Goal: Information Seeking & Learning: Learn about a topic

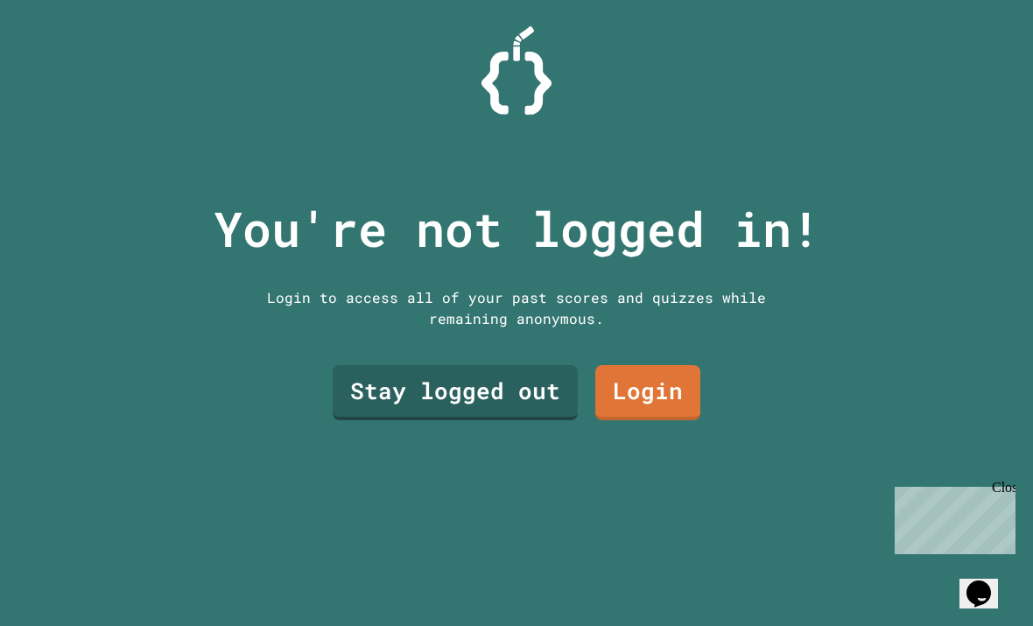
click at [390, 420] on link "Stay logged out" at bounding box center [455, 392] width 245 height 55
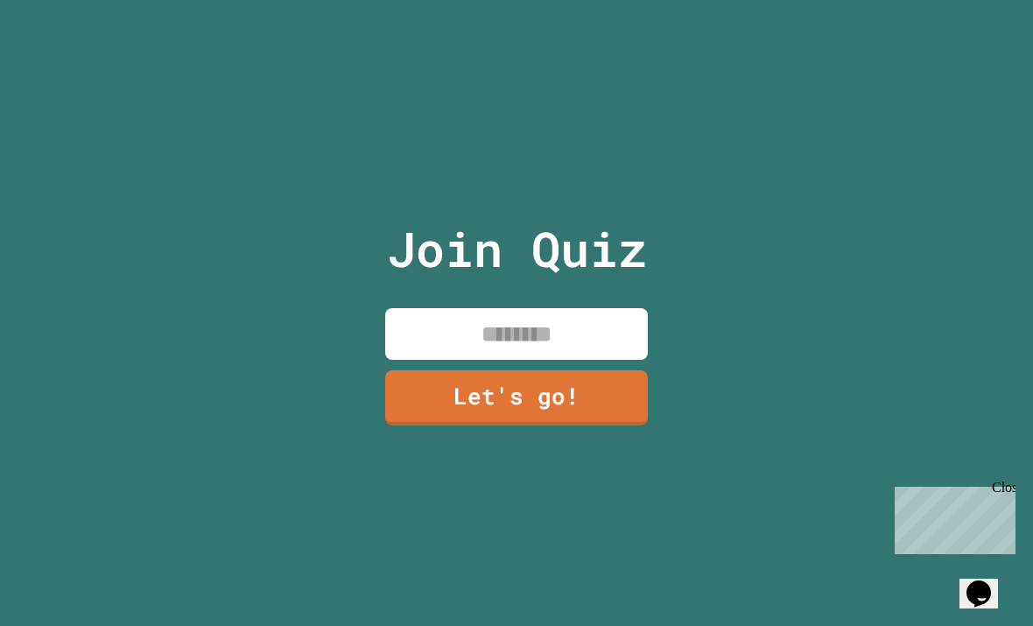
click at [597, 359] on input at bounding box center [516, 334] width 263 height 52
type input "******"
click at [552, 415] on link "Let's go!" at bounding box center [516, 397] width 263 height 55
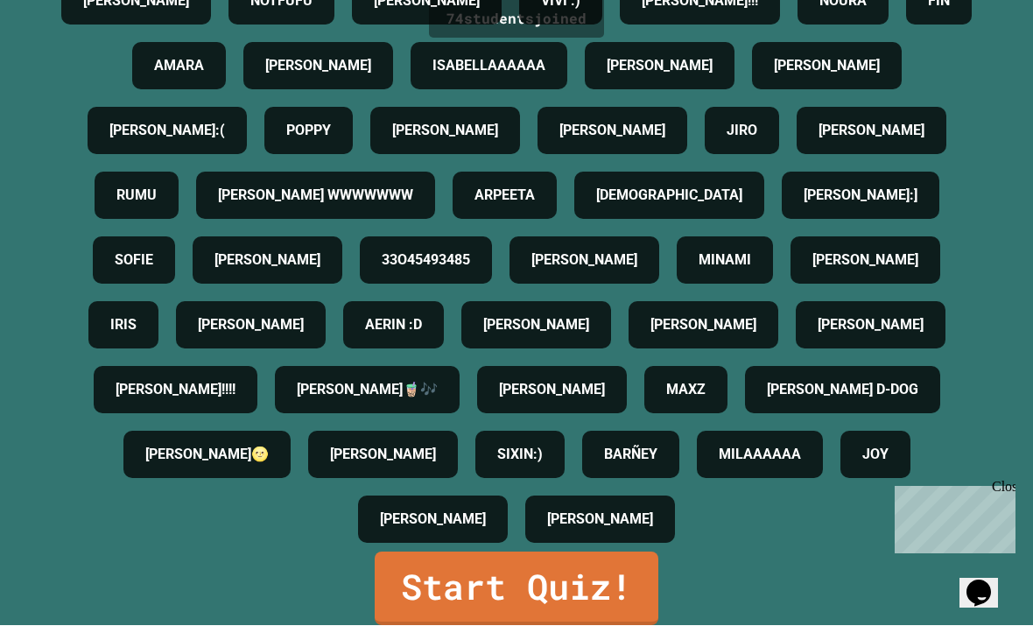
click at [597, 625] on link "Start Quiz!" at bounding box center [517, 590] width 284 height 74
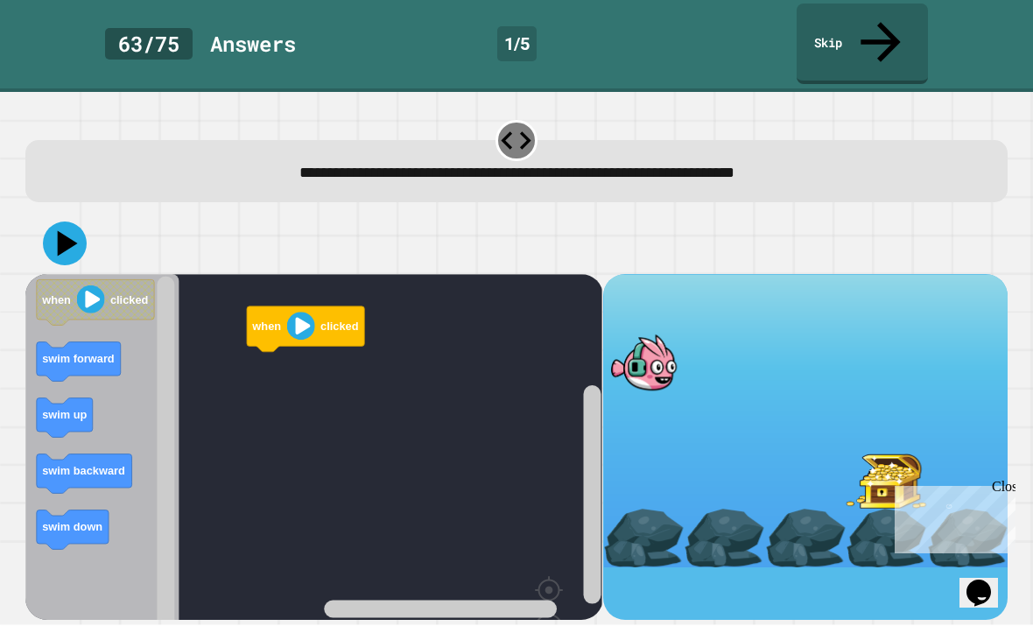
click at [285, 489] on rect "Blockly Workspace" at bounding box center [313, 493] width 577 height 437
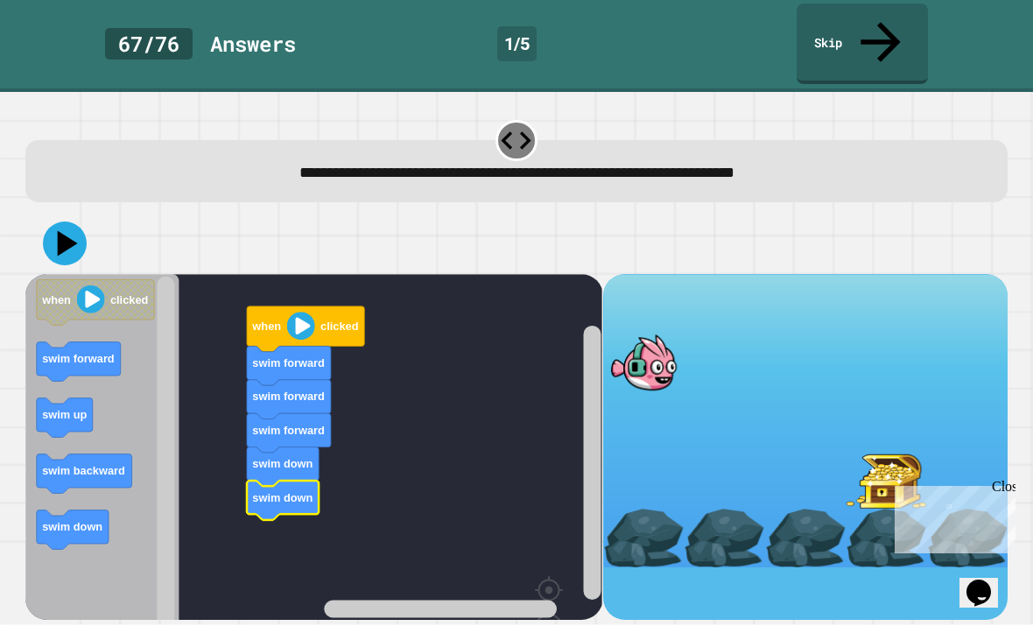
click at [23, 208] on div "when clicked swim forward swim forward swim forward swim down swim down when cl…" at bounding box center [517, 417] width 992 height 418
click at [65, 231] on icon at bounding box center [68, 243] width 20 height 25
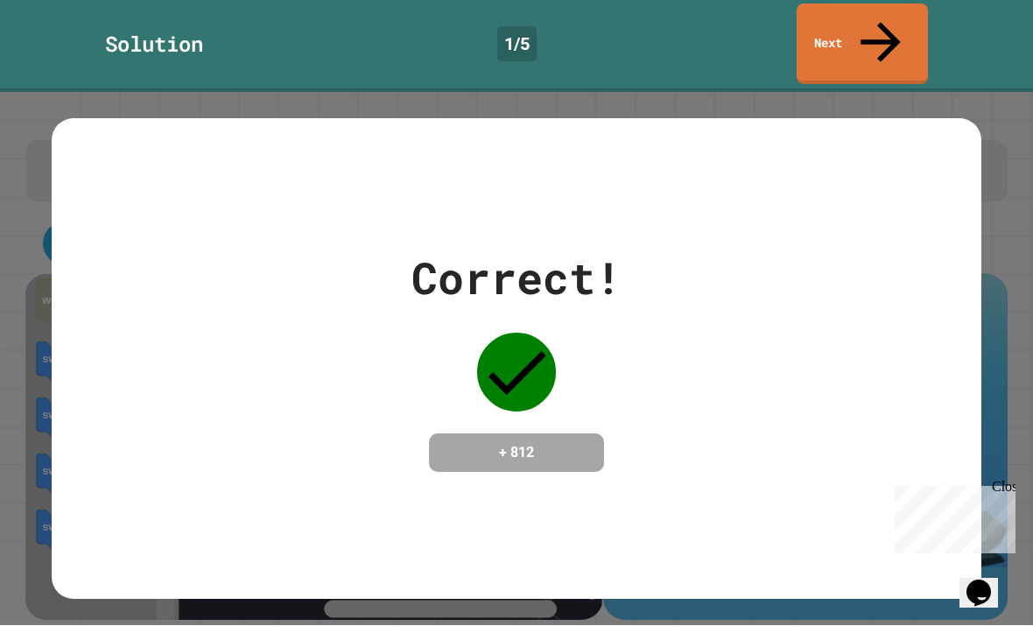
click at [923, 10] on link "Next" at bounding box center [862, 44] width 131 height 81
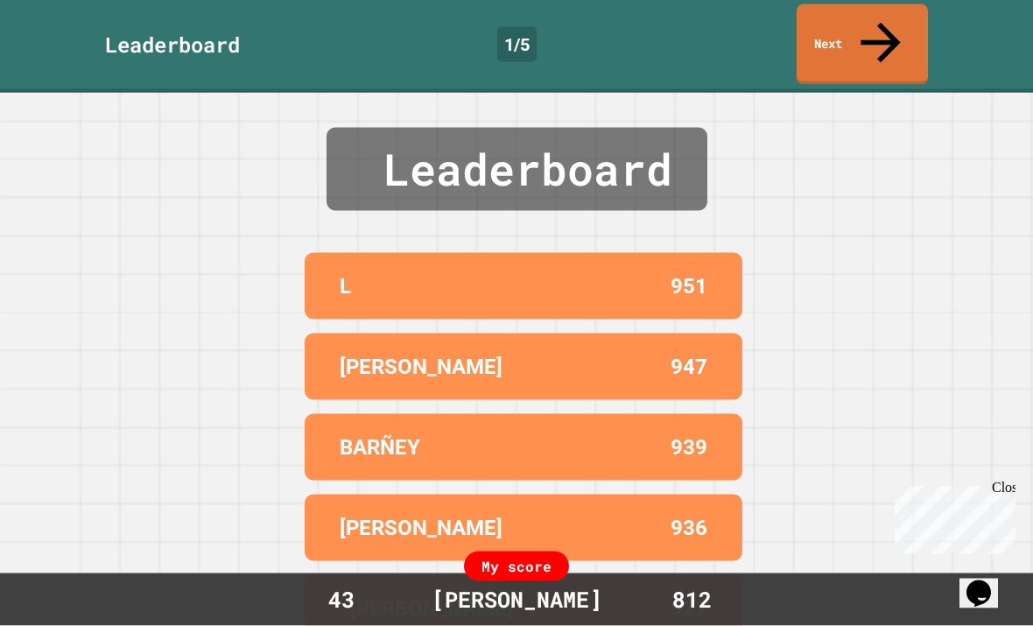
click at [891, 25] on link "Next" at bounding box center [862, 44] width 131 height 81
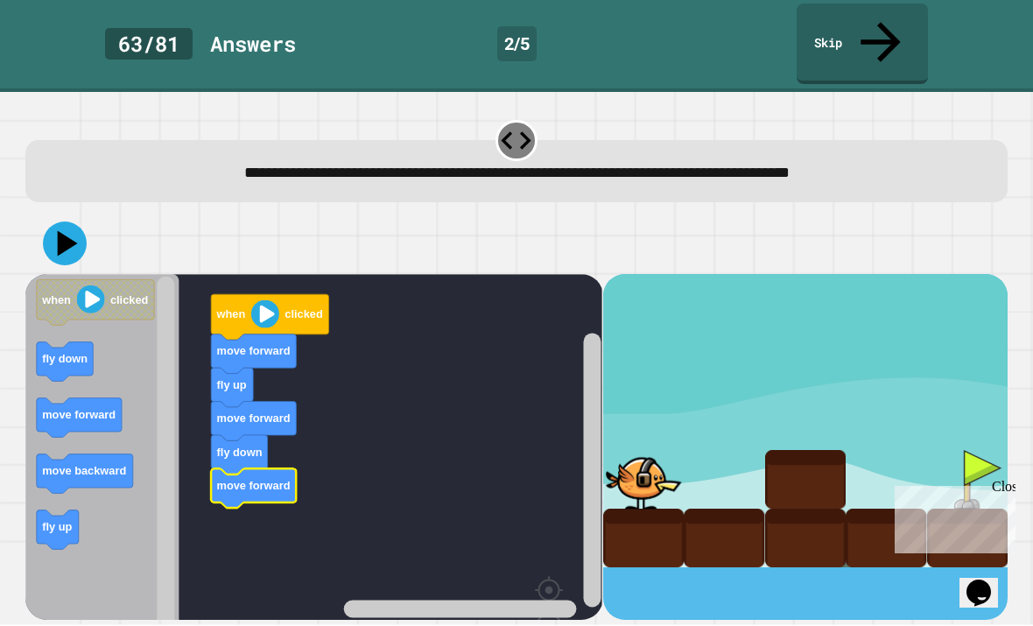
click at [69, 222] on icon at bounding box center [65, 244] width 44 height 44
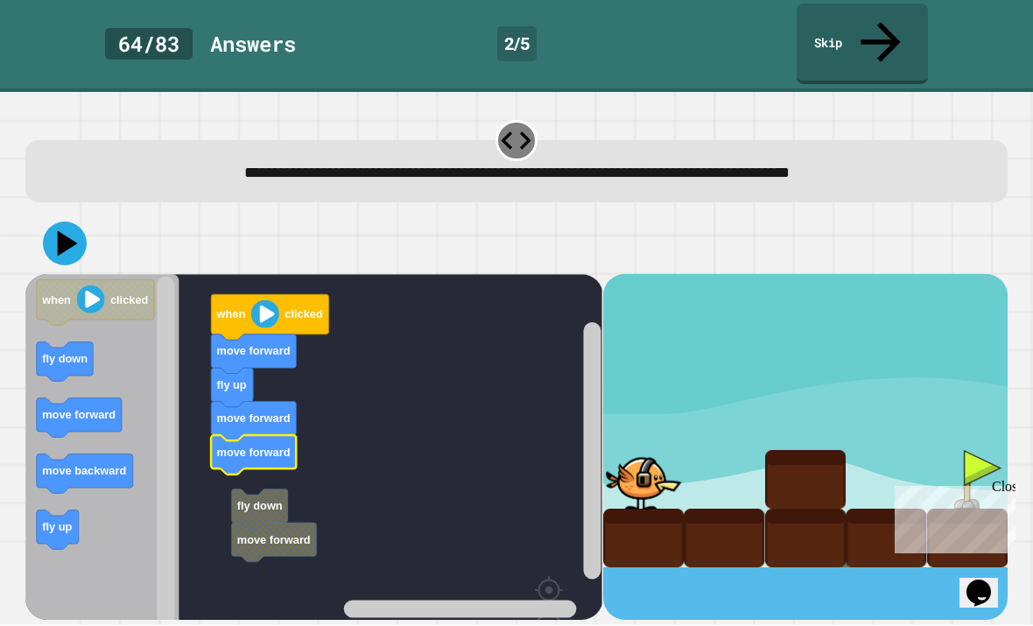
click at [230, 482] on rect "Blockly Workspace" at bounding box center [313, 493] width 577 height 437
click at [229, 481] on rect "Blockly Workspace" at bounding box center [313, 493] width 577 height 437
click at [240, 524] on icon "Blockly Workspace" at bounding box center [282, 543] width 85 height 39
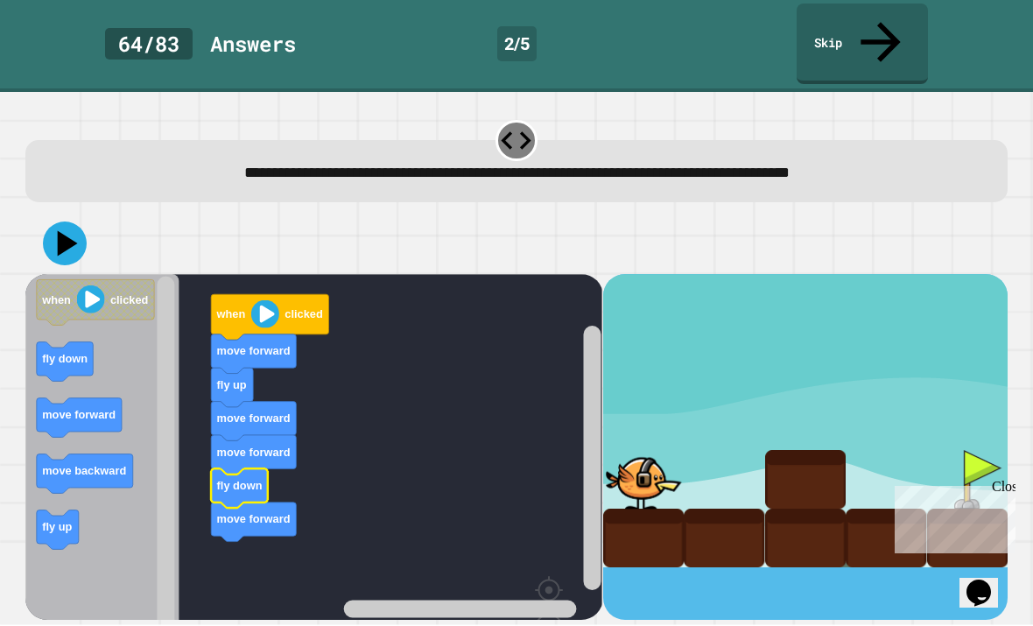
click at [250, 469] on icon "Blockly Workspace" at bounding box center [240, 488] width 56 height 39
click at [59, 222] on icon at bounding box center [65, 244] width 44 height 44
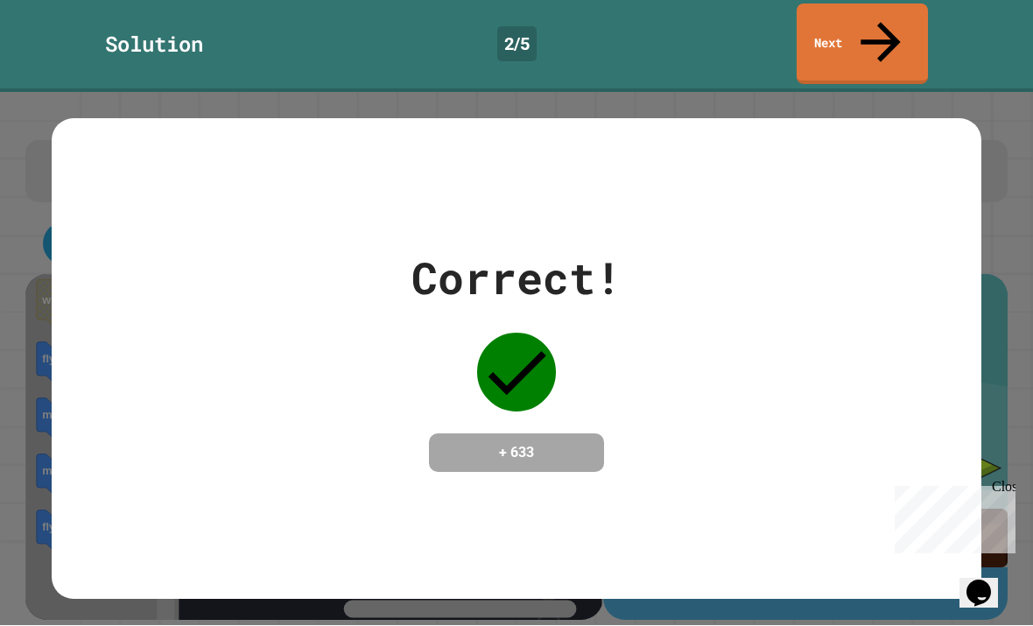
click at [889, 460] on div "Correct! + 633" at bounding box center [517, 359] width 930 height 227
click at [878, 25] on icon at bounding box center [881, 43] width 60 height 60
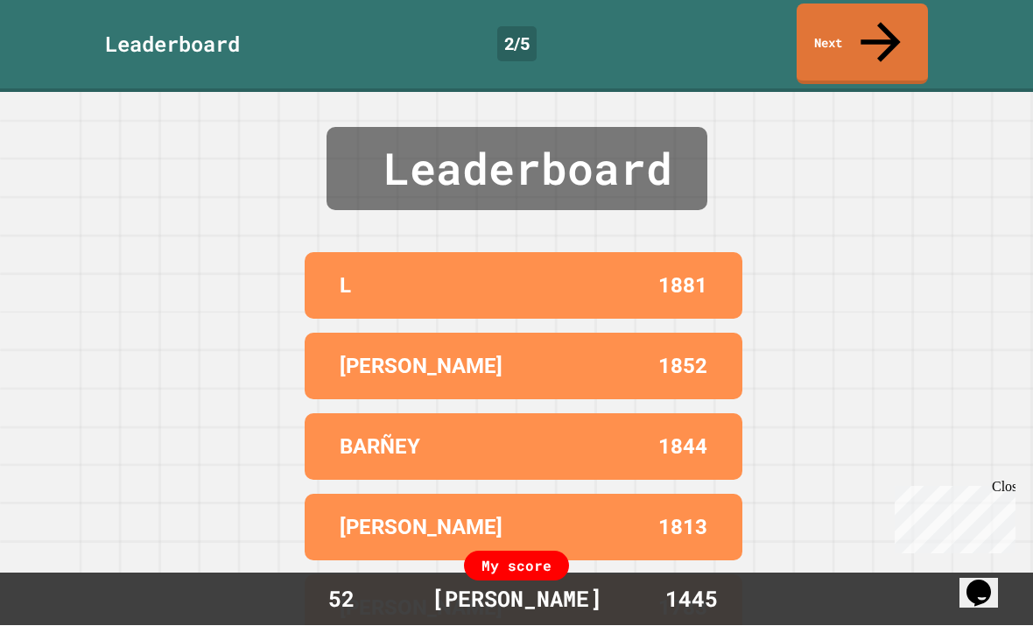
click at [884, 27] on icon at bounding box center [881, 43] width 60 height 60
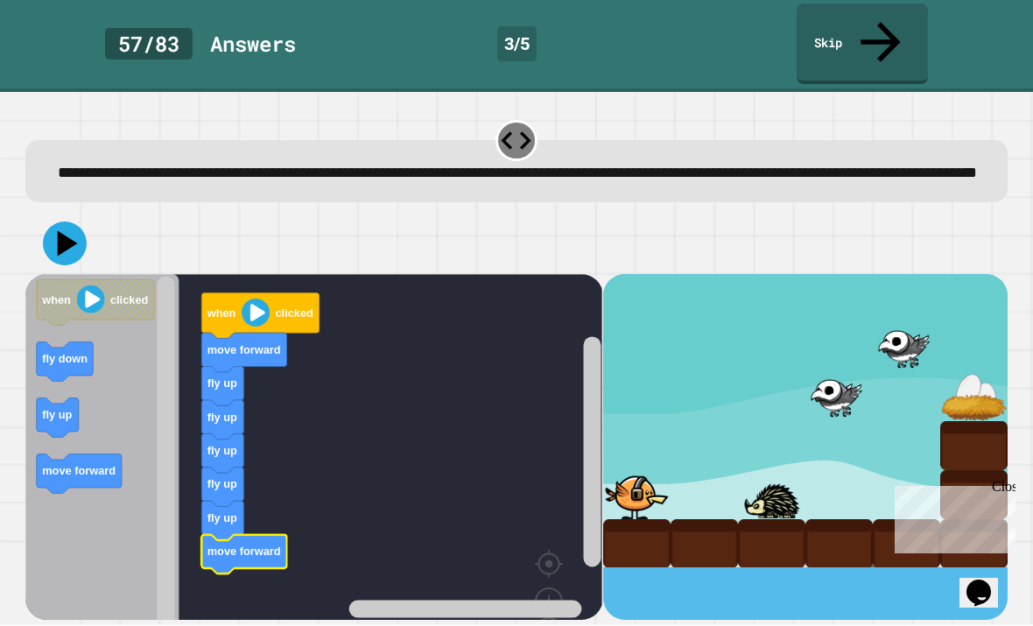
click at [215, 546] on text "move forward" at bounding box center [245, 552] width 74 height 13
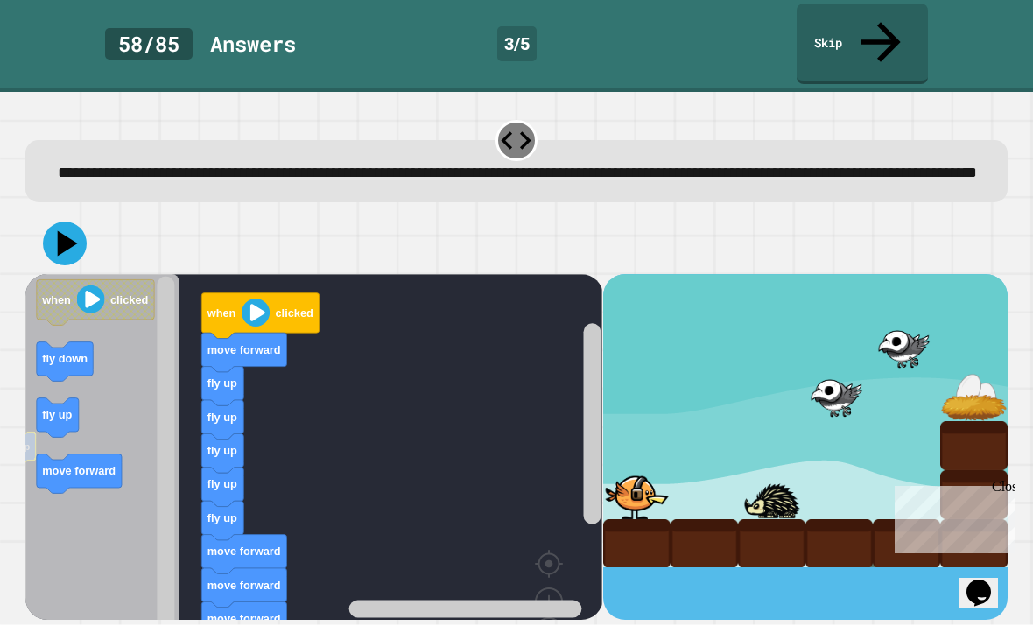
click at [53, 409] on text "fly up" at bounding box center [58, 415] width 30 height 13
click at [75, 235] on icon at bounding box center [65, 244] width 44 height 44
click at [58, 246] on icon at bounding box center [65, 244] width 44 height 44
click at [81, 226] on icon at bounding box center [65, 244] width 44 height 44
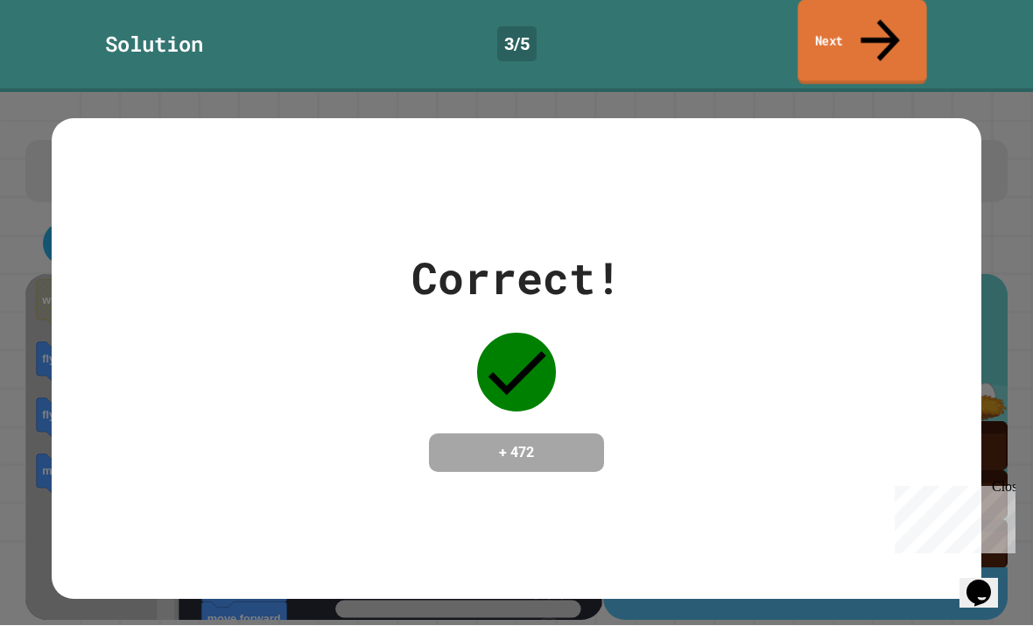
click at [884, 20] on icon at bounding box center [880, 41] width 39 height 42
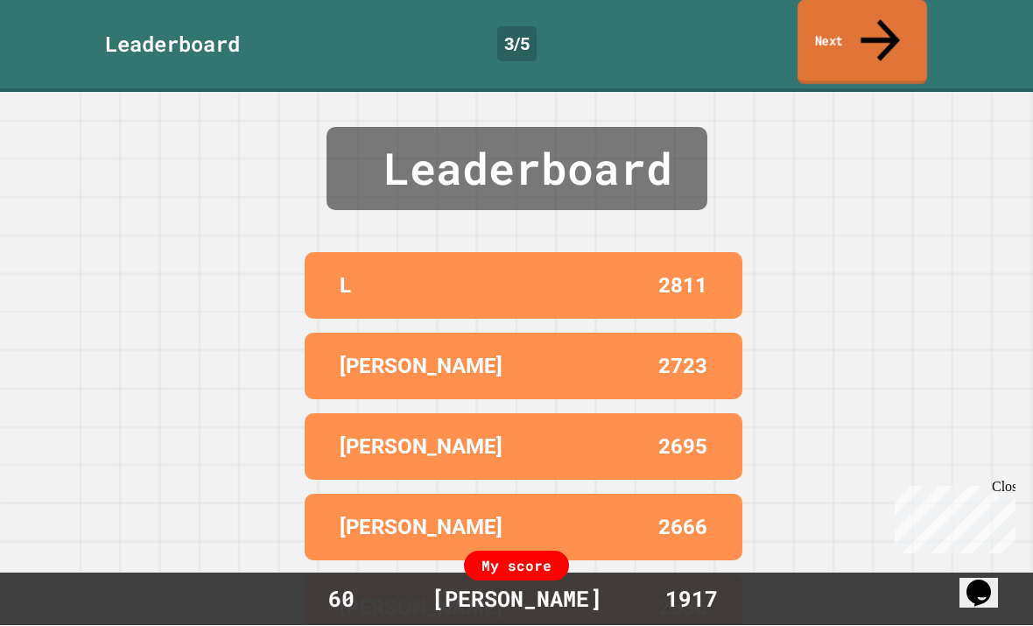
click at [884, 18] on icon at bounding box center [880, 41] width 59 height 62
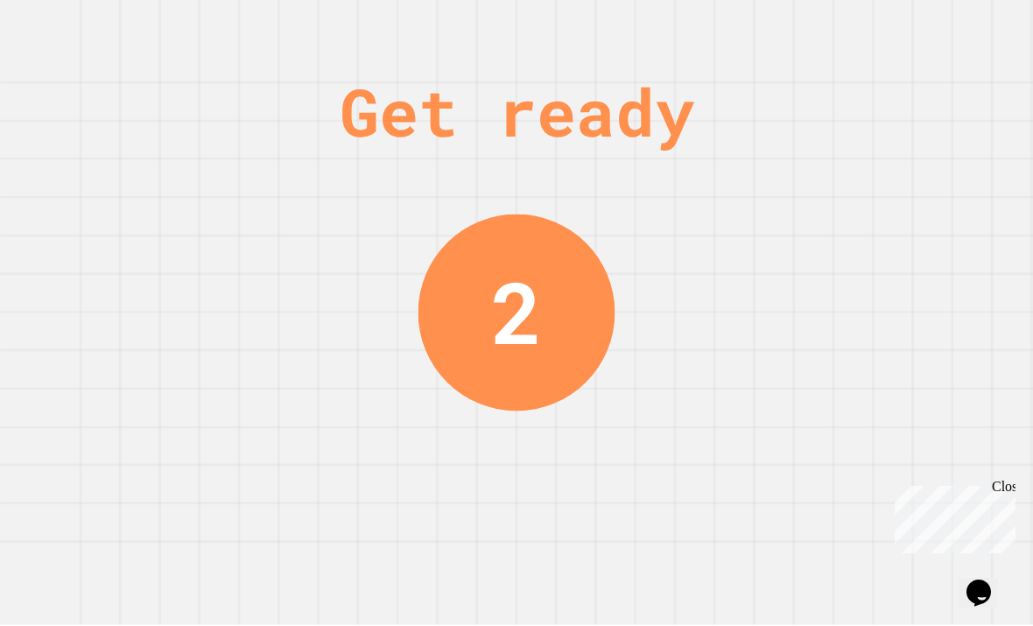
click at [438, 625] on div "Get ready 2" at bounding box center [516, 313] width 1033 height 626
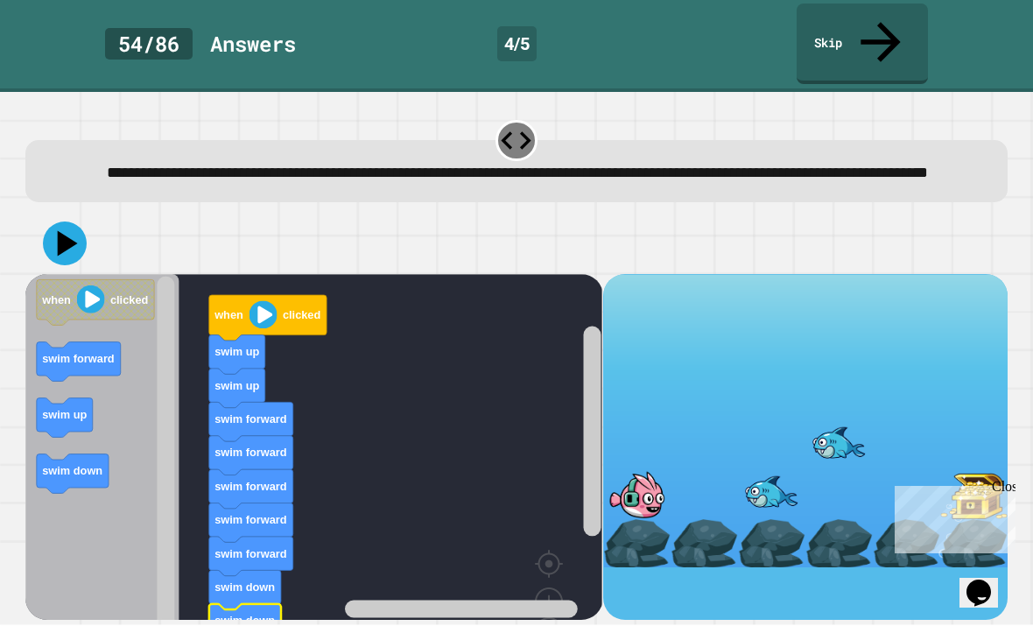
click at [66, 223] on icon at bounding box center [65, 244] width 44 height 44
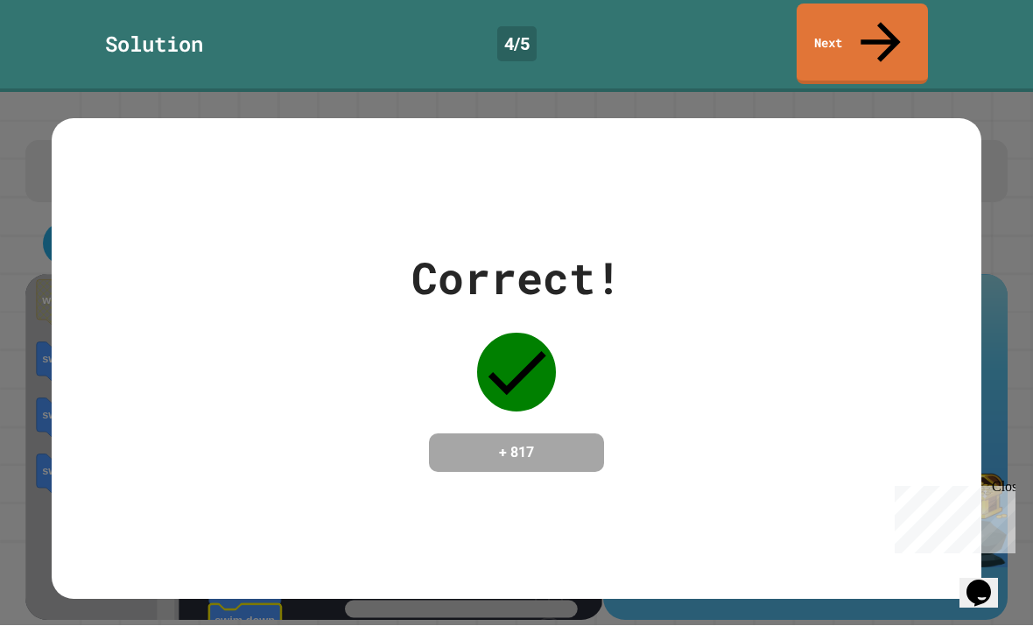
click at [865, 20] on link "Next" at bounding box center [862, 44] width 131 height 81
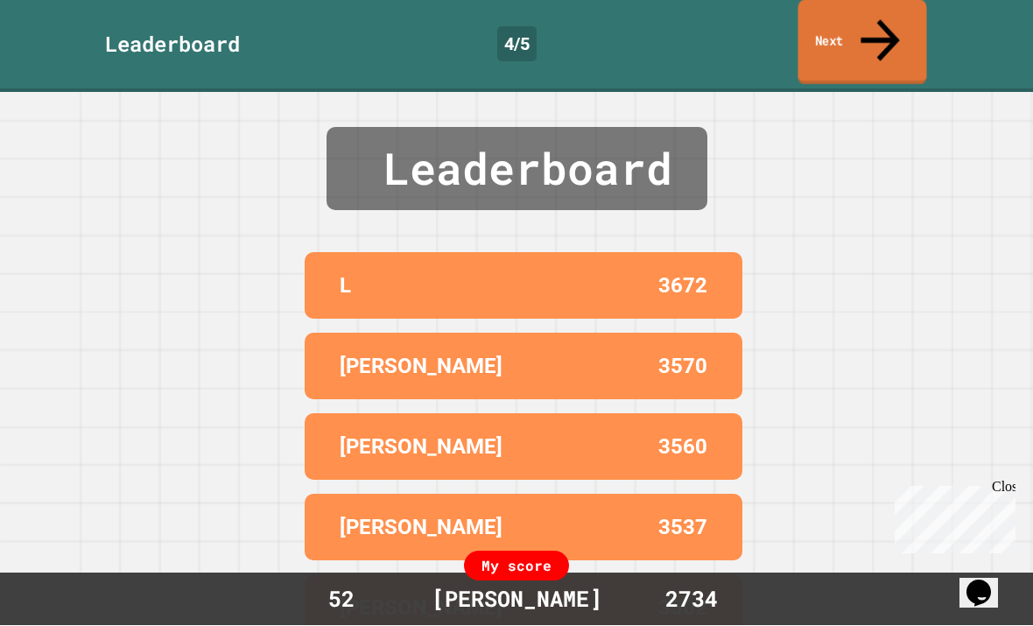
click at [885, 12] on icon at bounding box center [880, 41] width 59 height 62
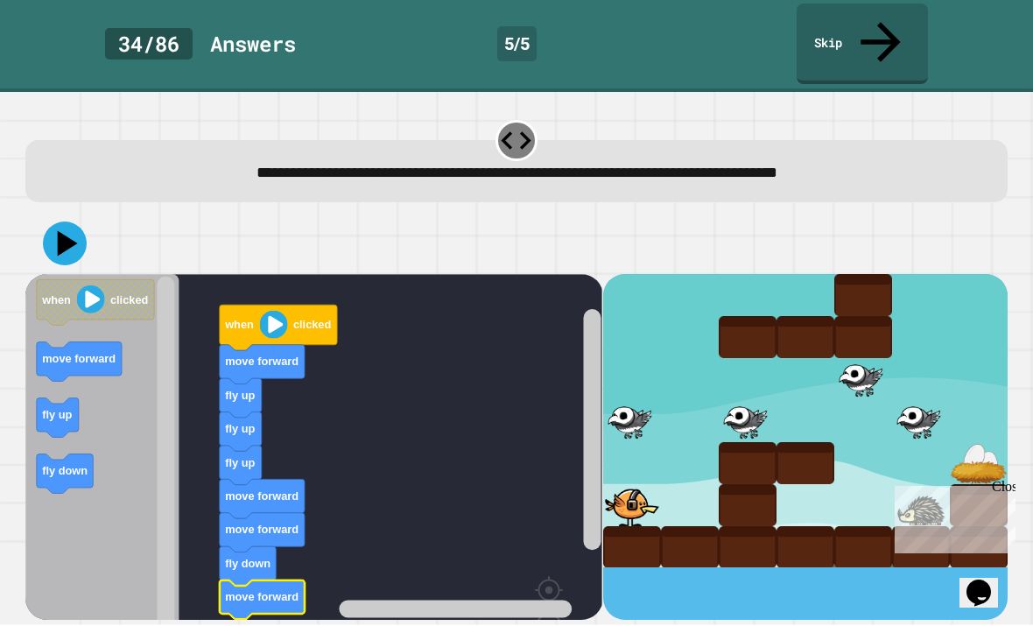
click at [237, 591] on text "move forward" at bounding box center [263, 597] width 74 height 13
click at [77, 222] on icon at bounding box center [65, 244] width 44 height 44
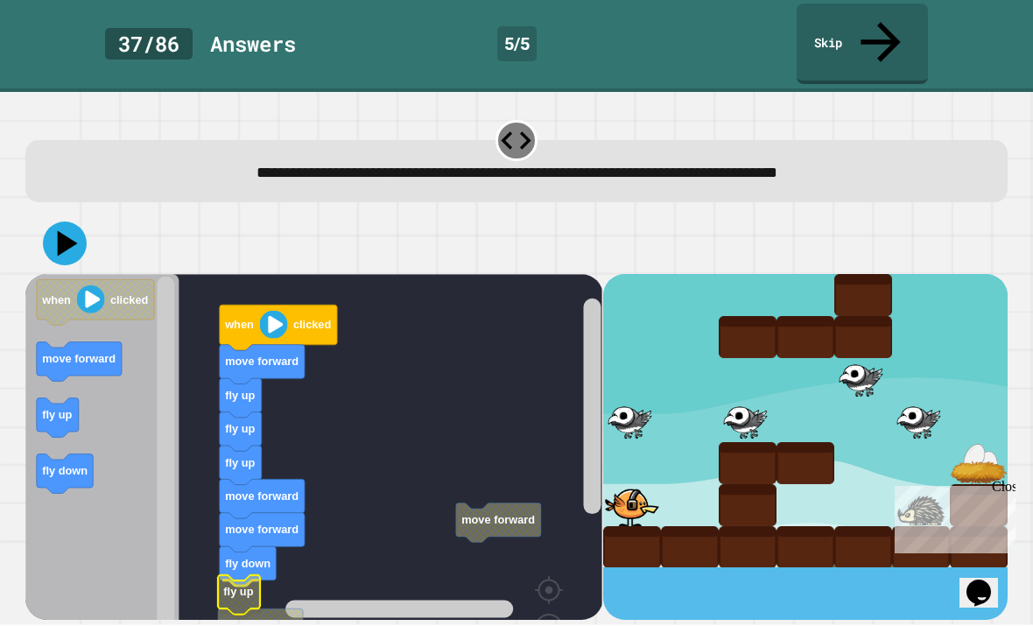
click at [257, 620] on text "move forward" at bounding box center [261, 626] width 74 height 13
click at [69, 231] on icon at bounding box center [68, 243] width 20 height 25
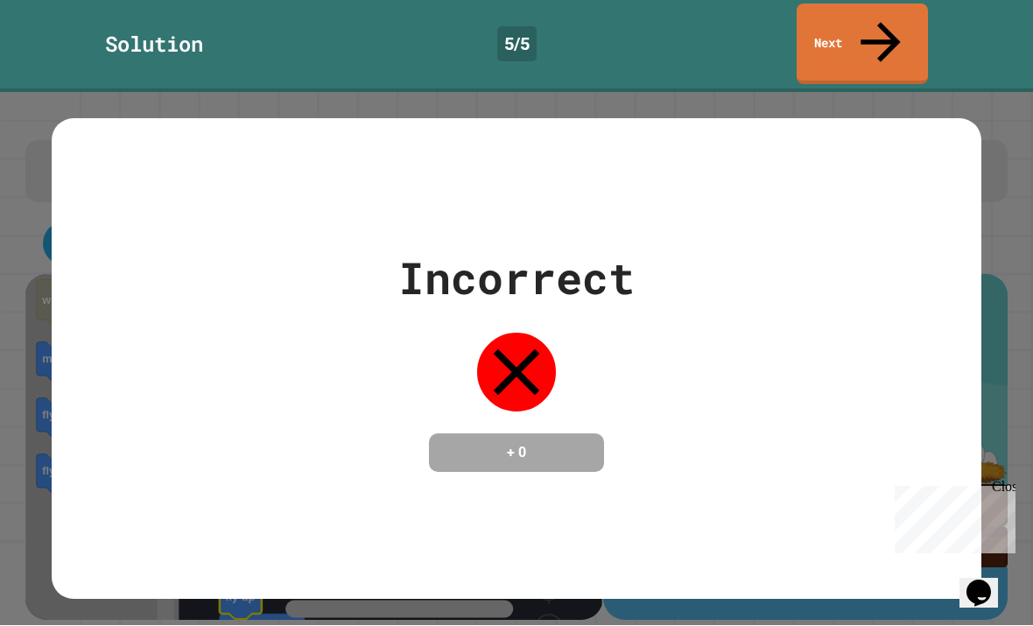
click at [881, 42] on link "Next" at bounding box center [862, 44] width 131 height 81
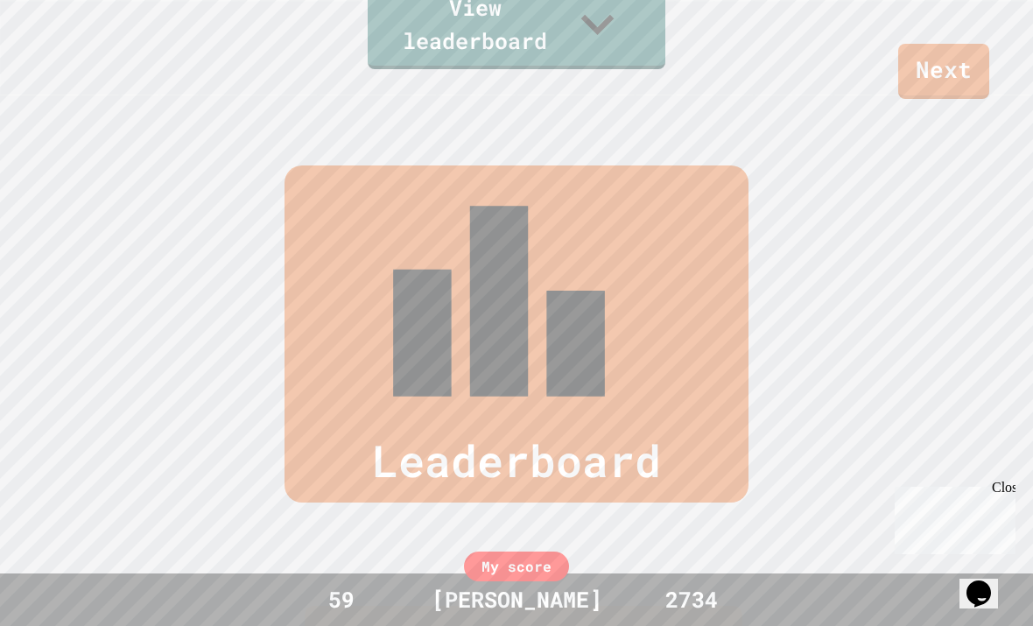
scroll to position [520, 0]
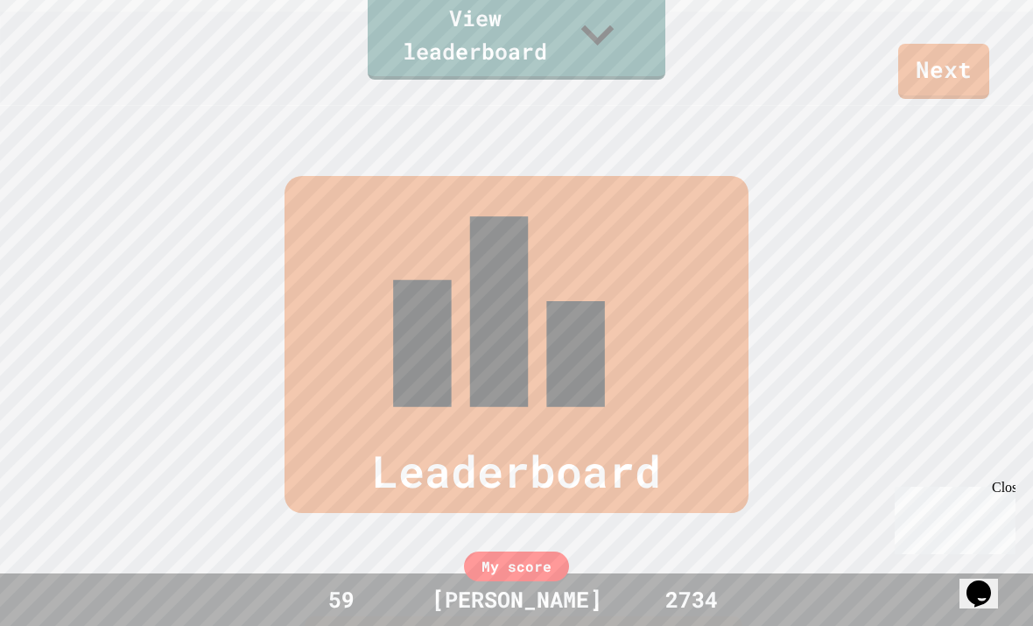
click at [615, 67] on icon at bounding box center [598, 35] width 66 height 66
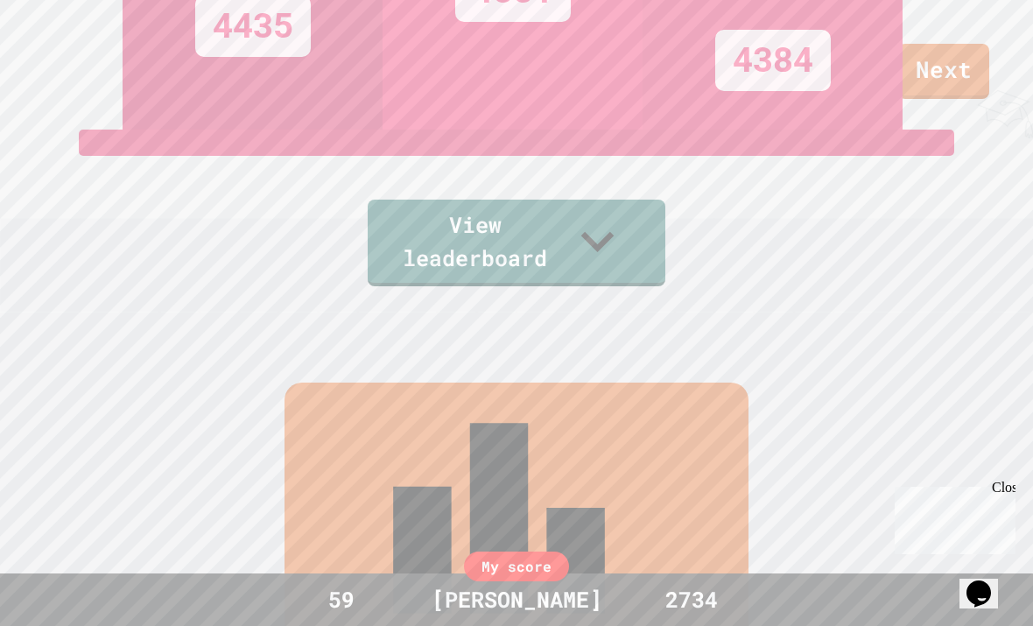
click at [584, 286] on link "View leaderboard" at bounding box center [517, 243] width 298 height 87
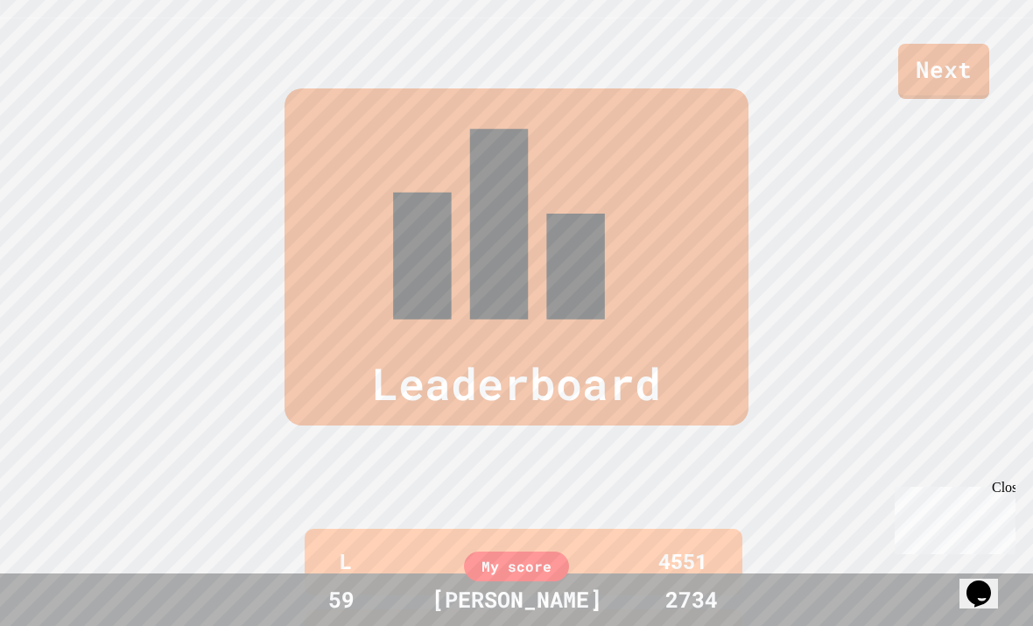
scroll to position [680, 0]
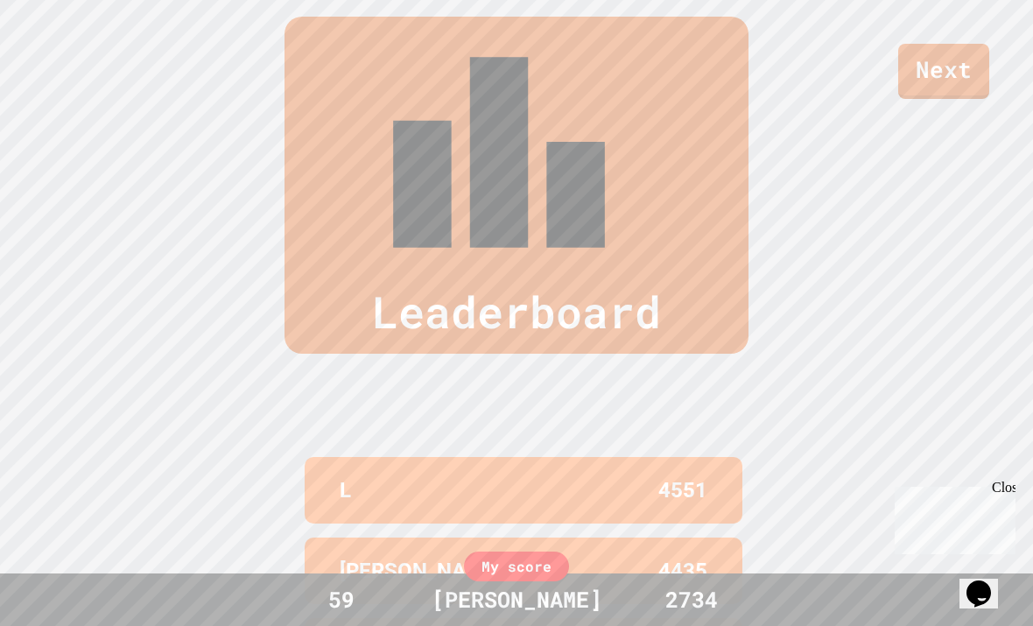
click at [690, 120] on div "Leaderboard" at bounding box center [517, 185] width 464 height 337
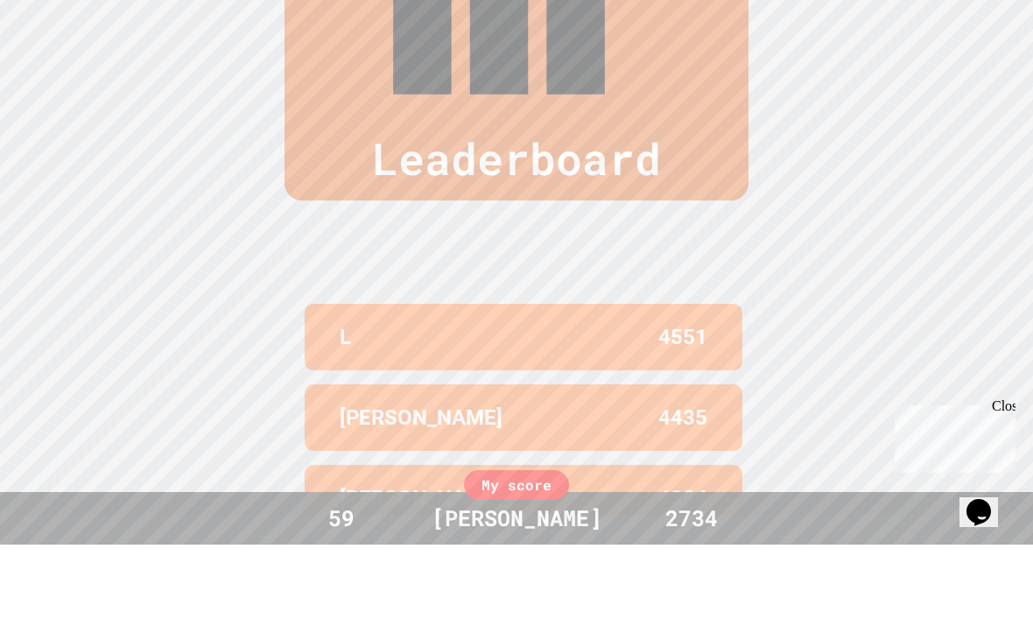
scroll to position [0, 0]
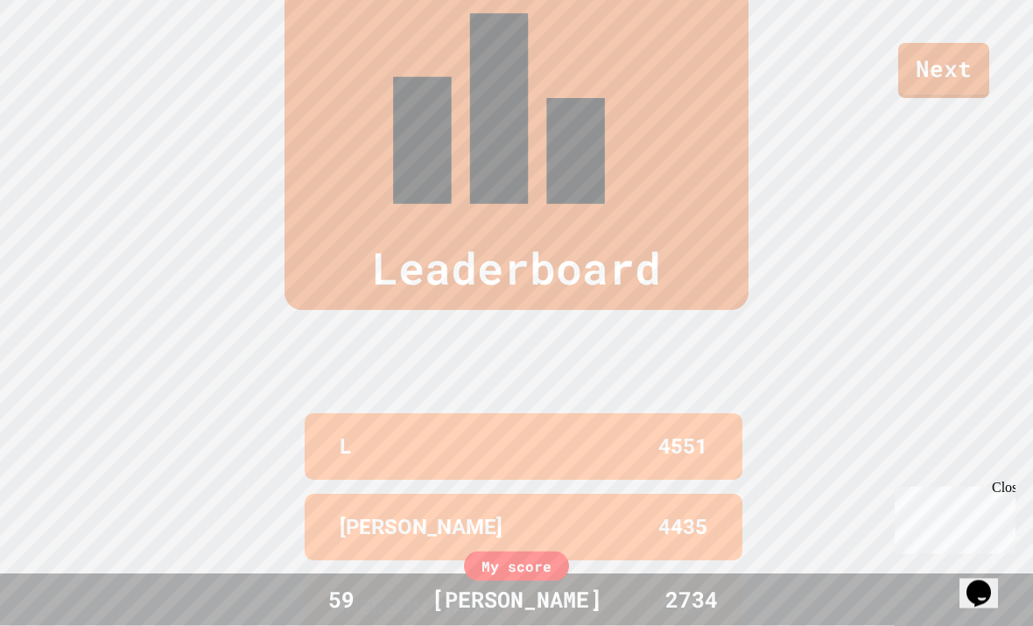
click at [948, 57] on link "Next" at bounding box center [944, 71] width 91 height 55
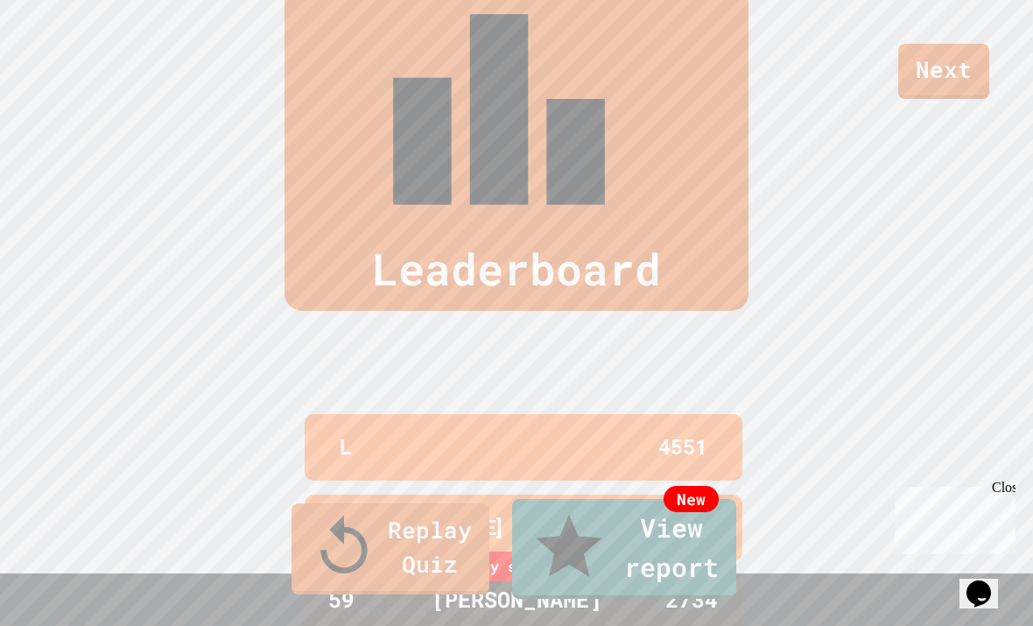
click at [722, 599] on link "New View report" at bounding box center [624, 549] width 224 height 100
